Goal: Transaction & Acquisition: Purchase product/service

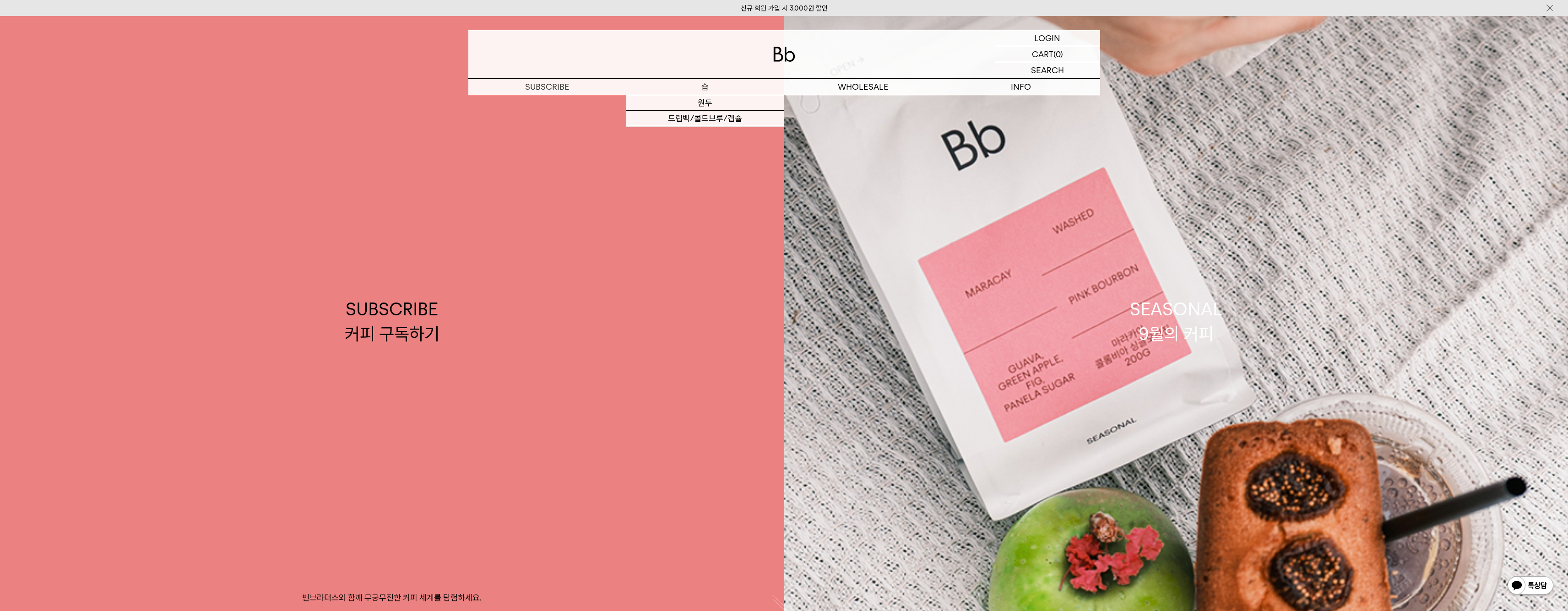
click at [709, 89] on p "숍" at bounding box center [705, 86] width 158 height 16
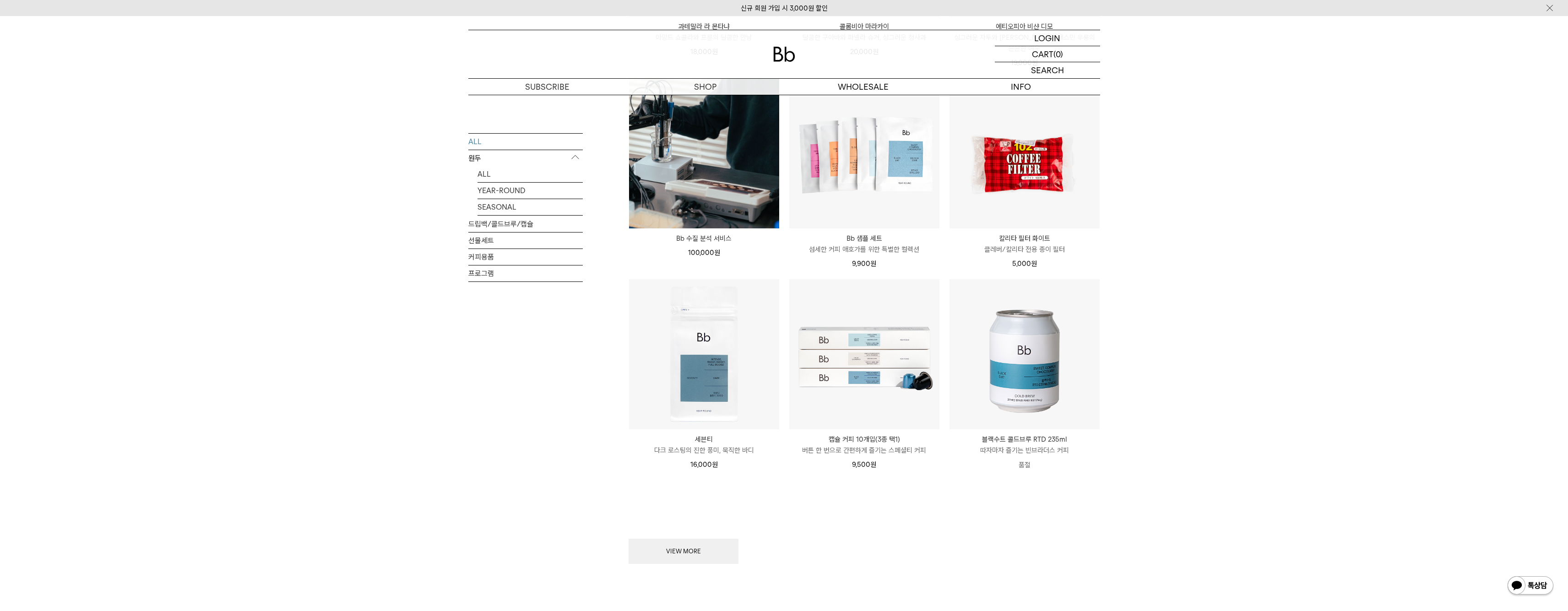
scroll to position [934, 0]
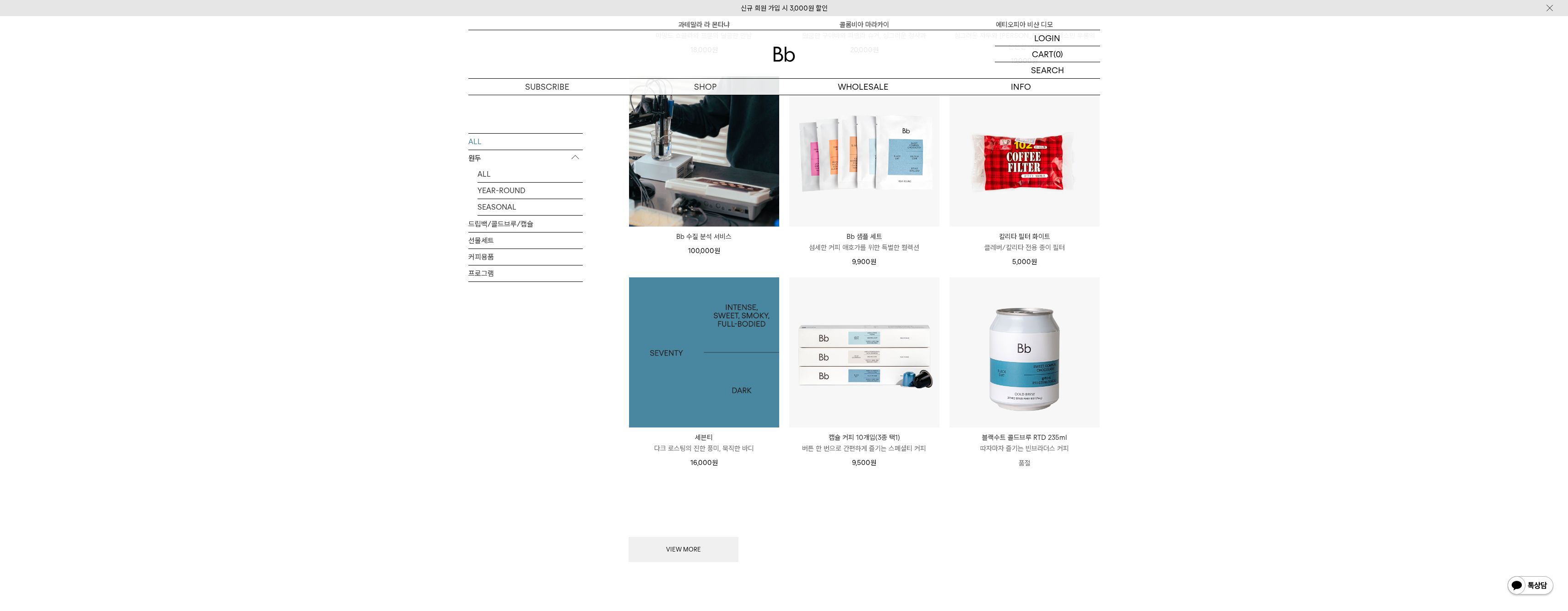
click at [720, 329] on img at bounding box center [705, 352] width 151 height 151
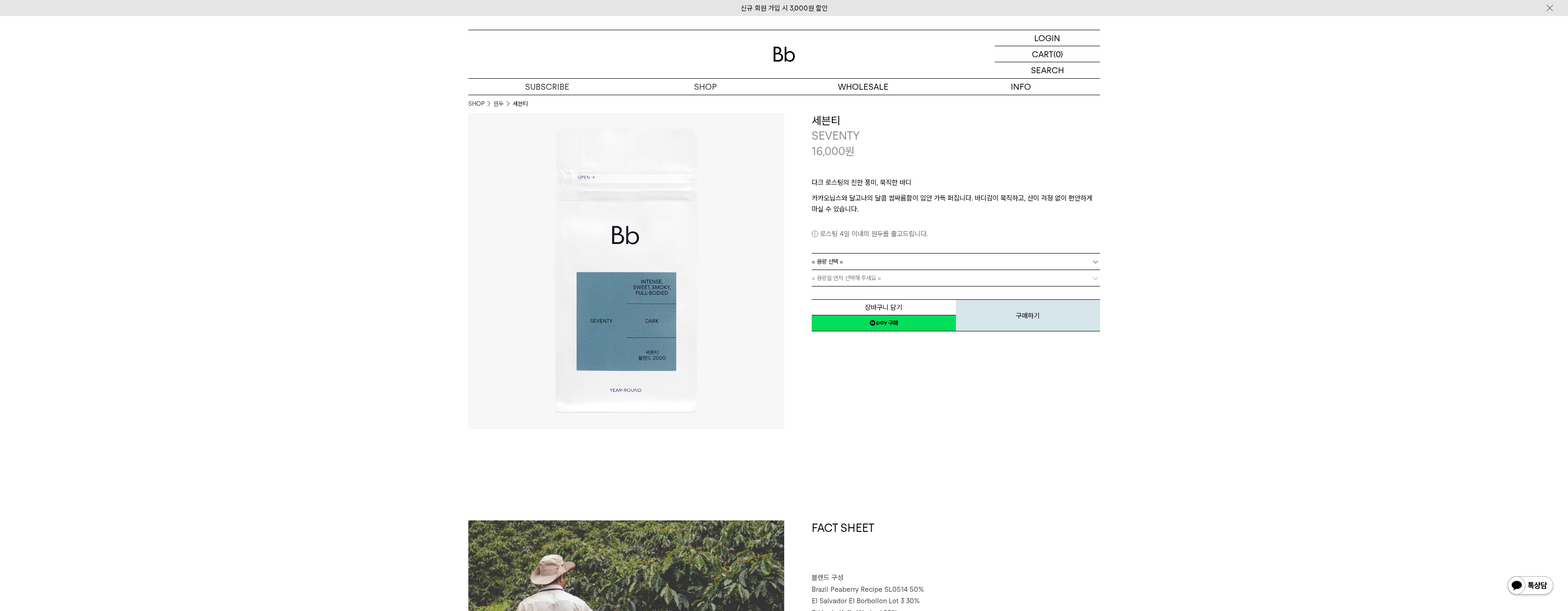
click at [887, 254] on link "= 용량 선택 =" at bounding box center [955, 261] width 288 height 16
click at [844, 309] on li "1kg" at bounding box center [960, 312] width 279 height 17
click at [870, 285] on link "= 분쇄도 선택 =" at bounding box center [955, 278] width 288 height 16
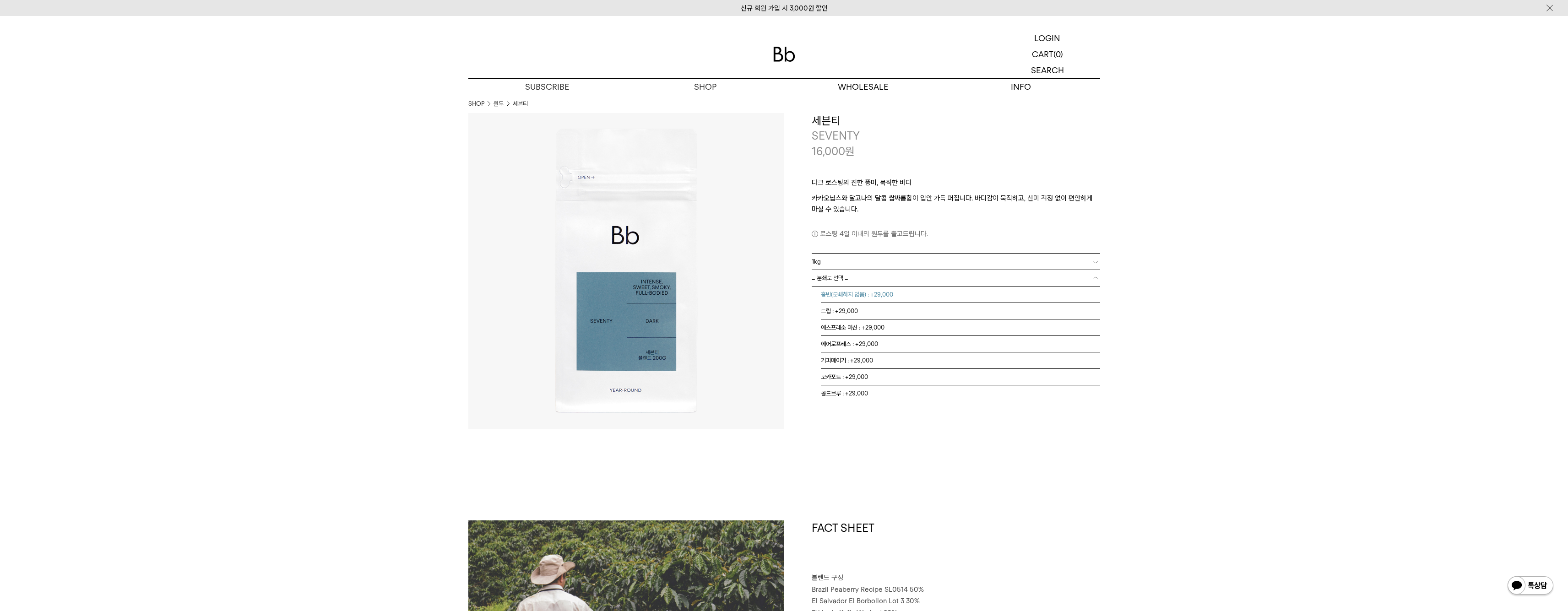
click at [882, 291] on li "홀빈(분쇄하지 않음) : +29,000" at bounding box center [960, 295] width 279 height 17
